Goal: Task Accomplishment & Management: Manage account settings

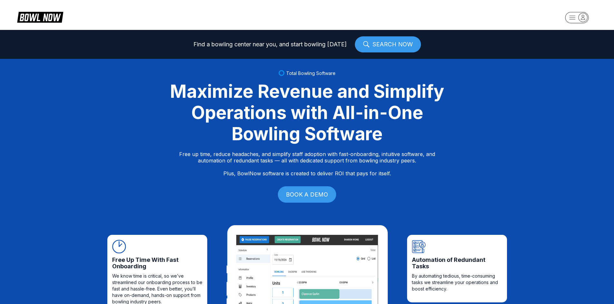
click at [572, 18] on rect "button" at bounding box center [577, 17] width 24 height 11
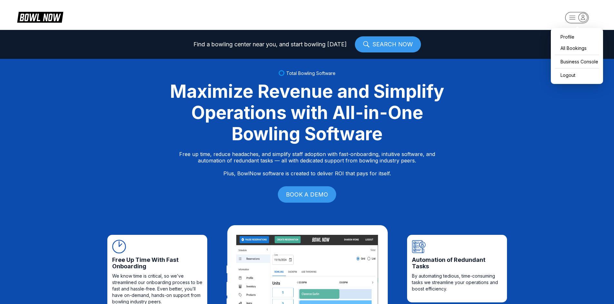
click at [562, 54] on div "Profile All Bookings Business Console Logout" at bounding box center [576, 56] width 52 height 56
click at [558, 60] on div "Business Console" at bounding box center [577, 61] width 46 height 11
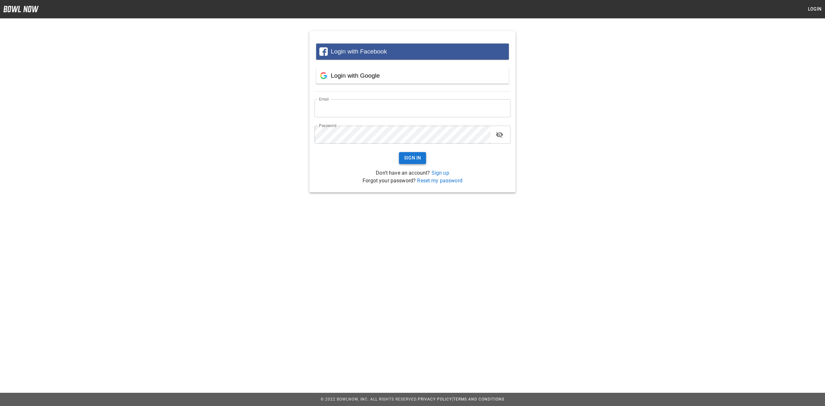
type input "**********"
click at [406, 157] on button "Sign In" at bounding box center [412, 158] width 27 height 12
type input "**********"
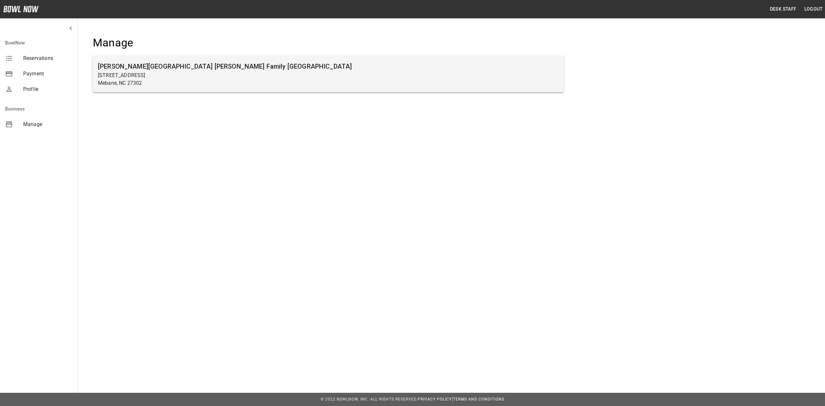
click at [136, 69] on h6 "[PERSON_NAME][GEOGRAPHIC_DATA] [PERSON_NAME] Family [GEOGRAPHIC_DATA]" at bounding box center [328, 66] width 460 height 10
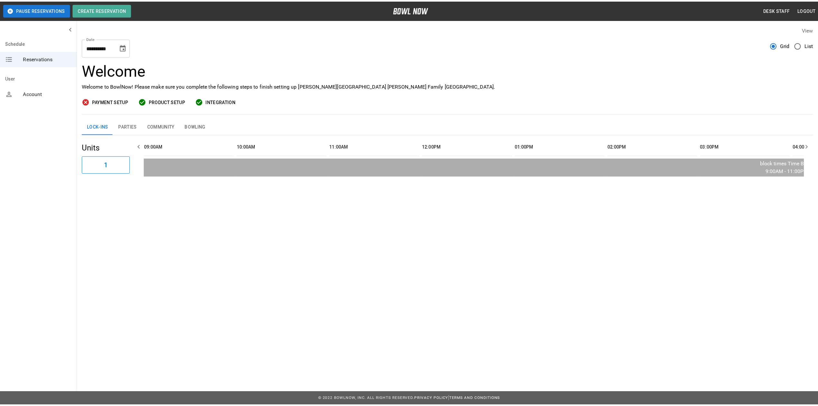
scroll to position [0, 933]
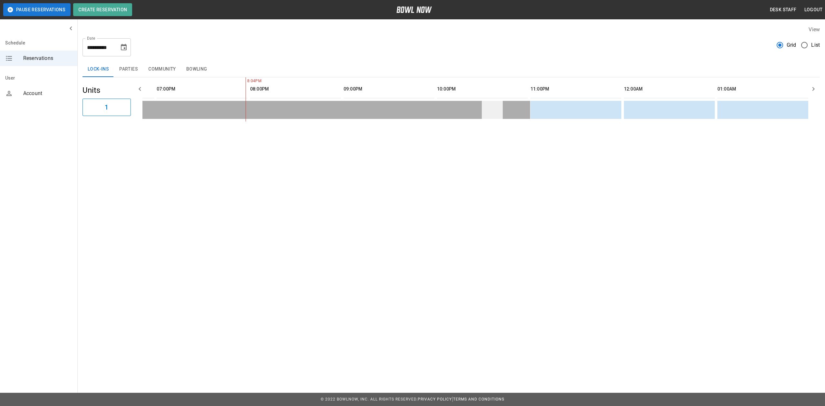
drag, startPoint x: 200, startPoint y: 73, endPoint x: 495, endPoint y: 110, distance: 298.0
click at [200, 73] on button "Bowling" at bounding box center [196, 69] width 31 height 15
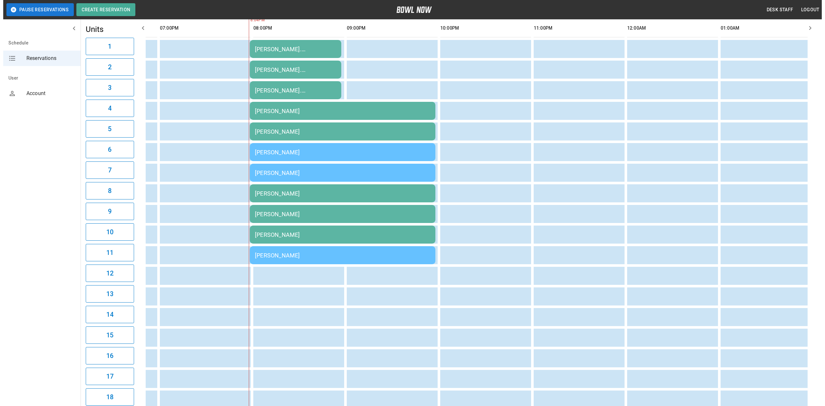
scroll to position [0, 0]
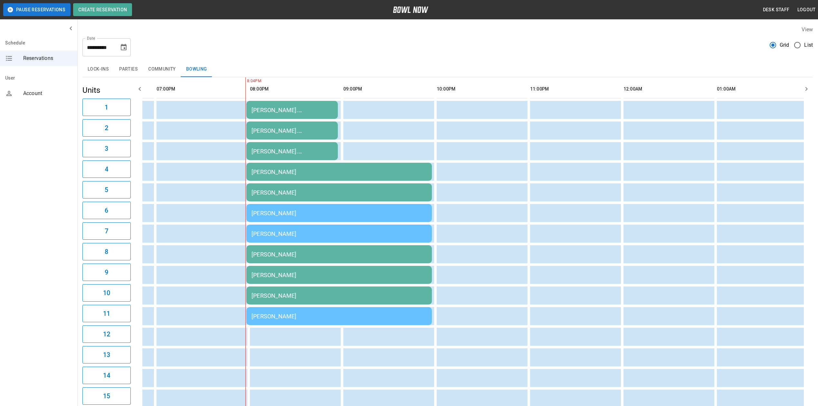
click at [328, 317] on div "[PERSON_NAME]" at bounding box center [339, 316] width 175 height 7
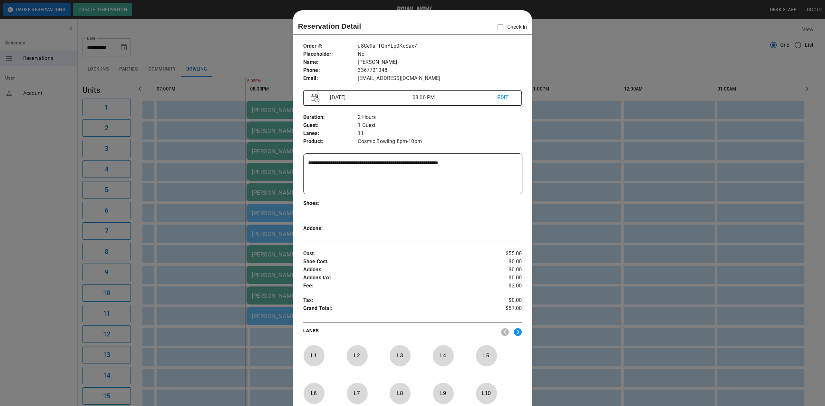
click at [609, 62] on div at bounding box center [412, 203] width 825 height 406
